Goal: Transaction & Acquisition: Purchase product/service

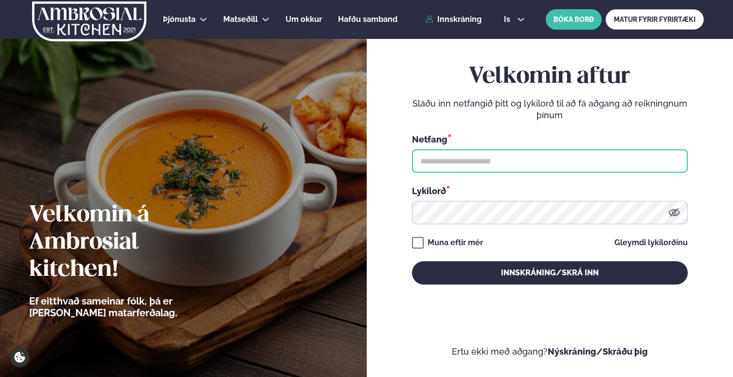
type input "**********"
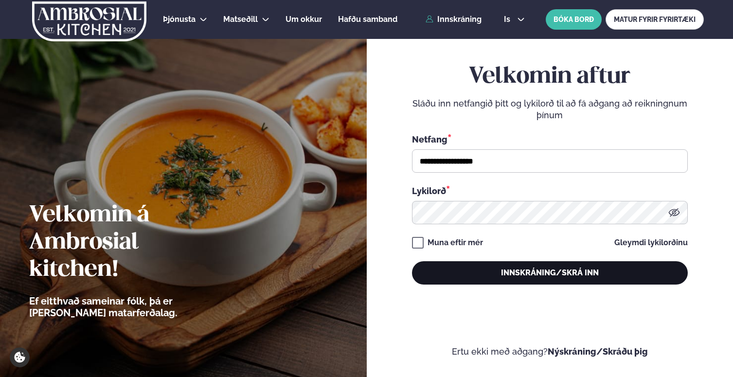
click at [466, 271] on button "Innskráning/Skrá inn" at bounding box center [550, 272] width 276 height 23
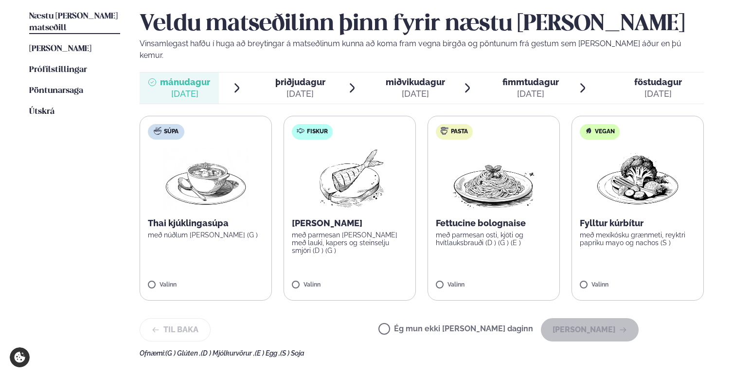
scroll to position [246, 0]
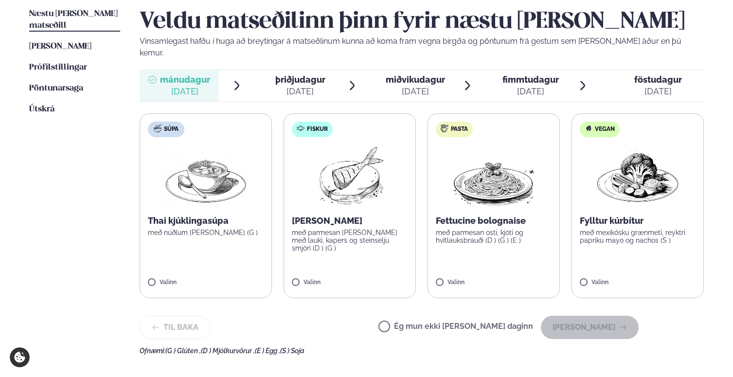
click at [355, 255] on label "Fiskur Ofnbakaður þorskur með parmesan [PERSON_NAME] með lauki, kapers og stein…" at bounding box center [350, 205] width 132 height 185
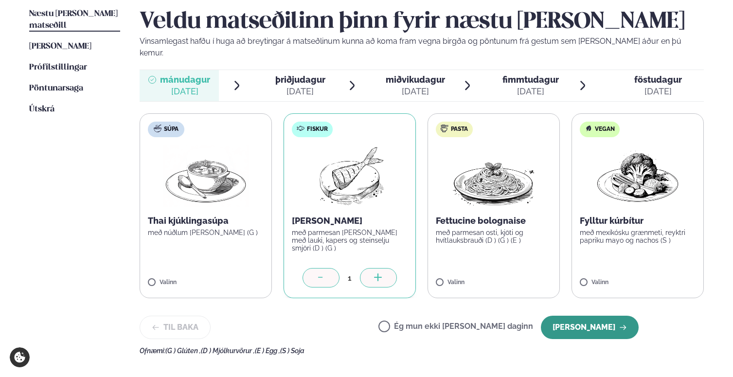
click at [584, 316] on button "[PERSON_NAME]" at bounding box center [590, 327] width 98 height 23
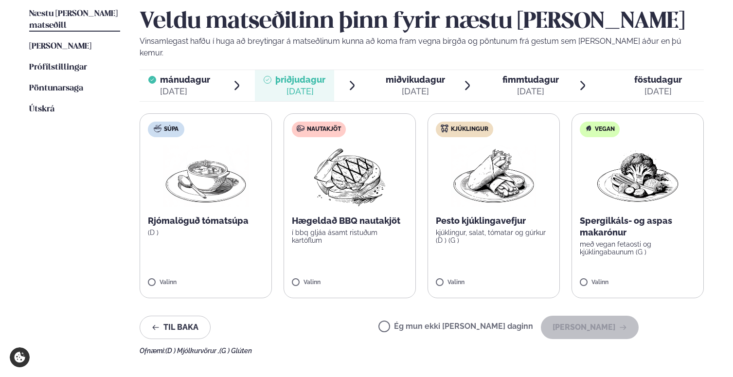
click at [469, 322] on label "Ég mun ekki [PERSON_NAME] daginn" at bounding box center [455, 327] width 155 height 10
click at [607, 317] on button "[PERSON_NAME]" at bounding box center [590, 327] width 98 height 23
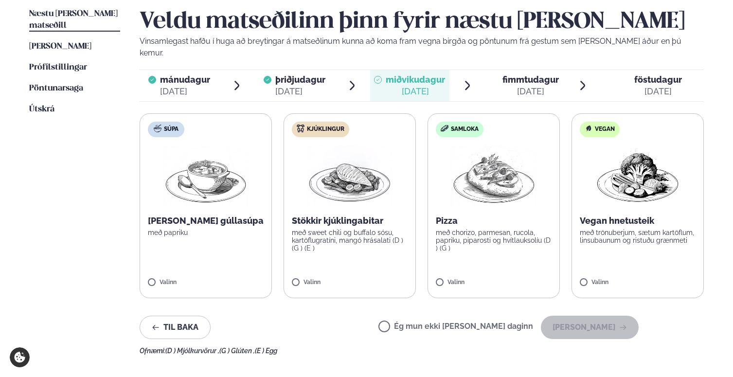
click at [375, 248] on label "Kjúklingur Stökkir kjúklingabitar með sweet chili og buffalo sósu, kartöflugrat…" at bounding box center [350, 205] width 132 height 185
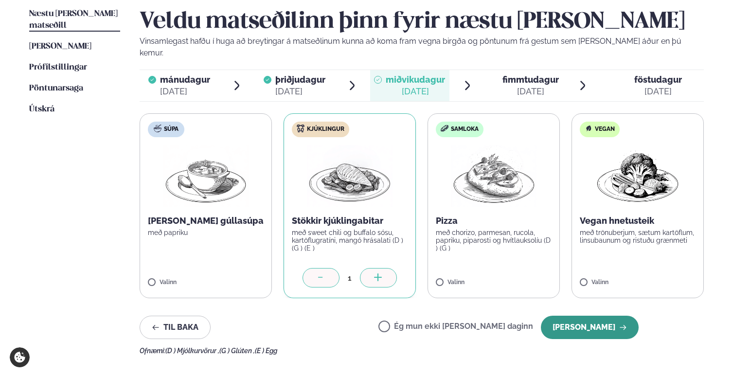
click at [594, 317] on button "[PERSON_NAME]" at bounding box center [590, 327] width 98 height 23
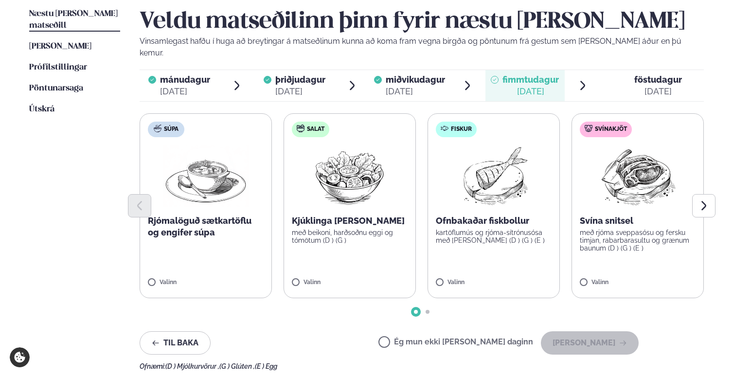
click at [519, 258] on label "Fiskur Ofnbakaðar fiskbollur kartöflumús og rjóma-sítrónusósa með [PERSON_NAME]…" at bounding box center [493, 205] width 132 height 185
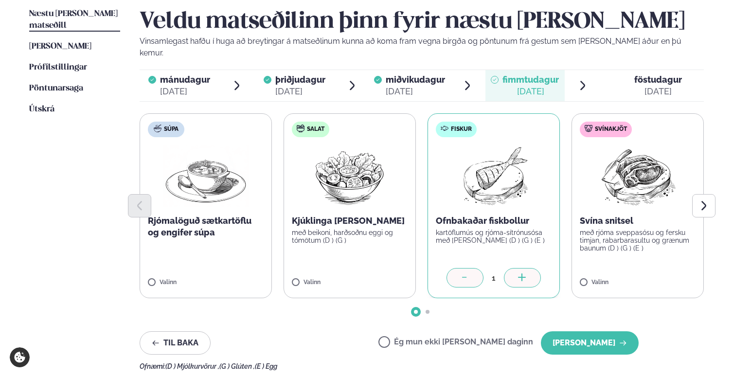
click at [576, 319] on div "Veldu matseðilinn þinn fyrir næstu [PERSON_NAME] Vinsamlegast hafðu í huga að b…" at bounding box center [422, 189] width 564 height 362
click at [585, 335] on button "[PERSON_NAME]" at bounding box center [590, 342] width 98 height 23
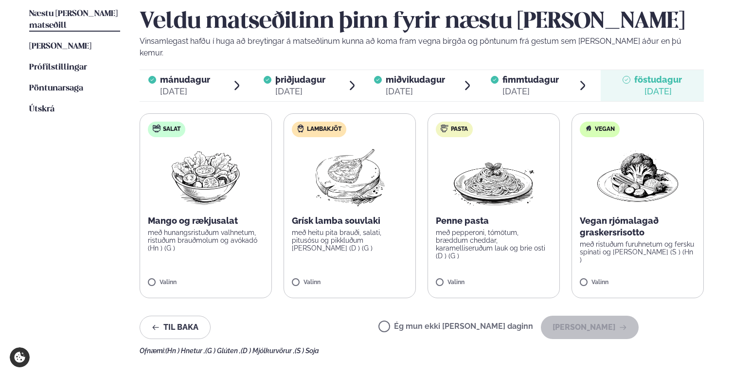
click at [380, 261] on label "Lambakjöt Grísk lamba souvlaki með heitu pita brauði, salati, pitusósu og pikkl…" at bounding box center [350, 205] width 132 height 185
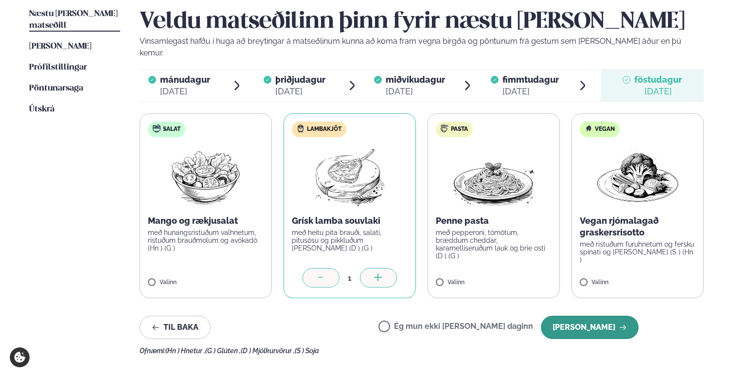
click at [595, 316] on button "[PERSON_NAME]" at bounding box center [590, 327] width 98 height 23
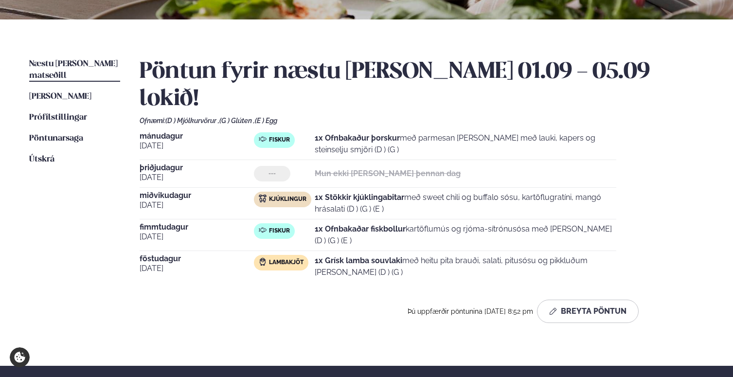
scroll to position [192, 0]
